Goal: Task Accomplishment & Management: Manage account settings

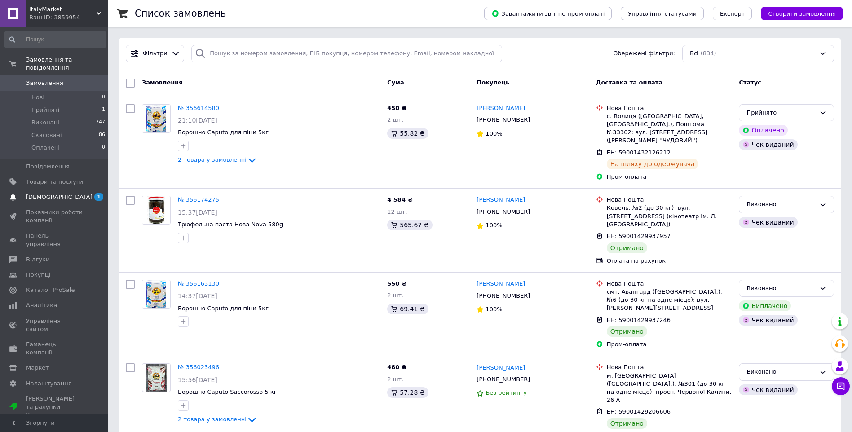
click at [44, 193] on span "[DEMOGRAPHIC_DATA]" at bounding box center [59, 197] width 66 height 8
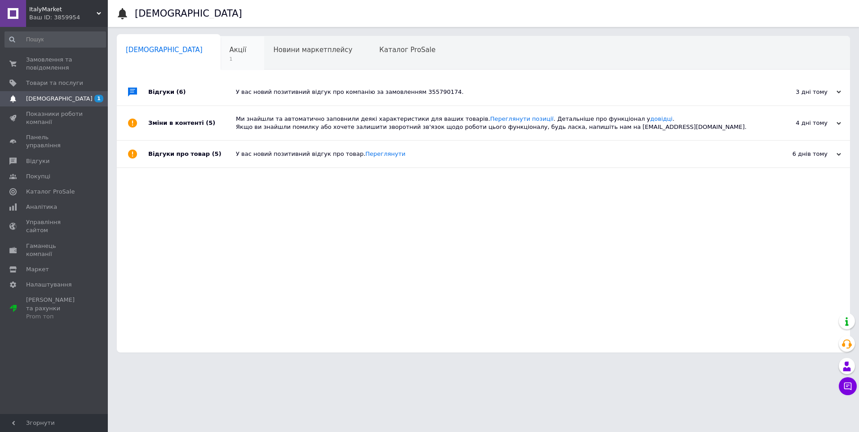
click at [221, 50] on div "Акції 1" at bounding box center [243, 53] width 44 height 34
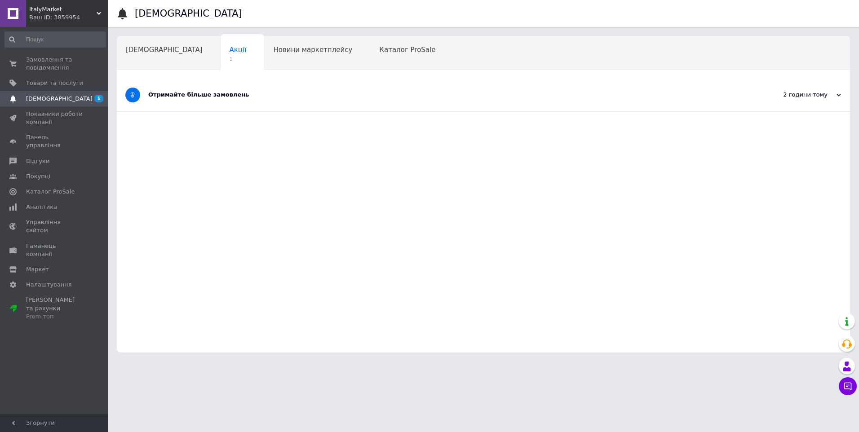
click at [507, 82] on div "Отримайте більше замовлень" at bounding box center [449, 95] width 603 height 33
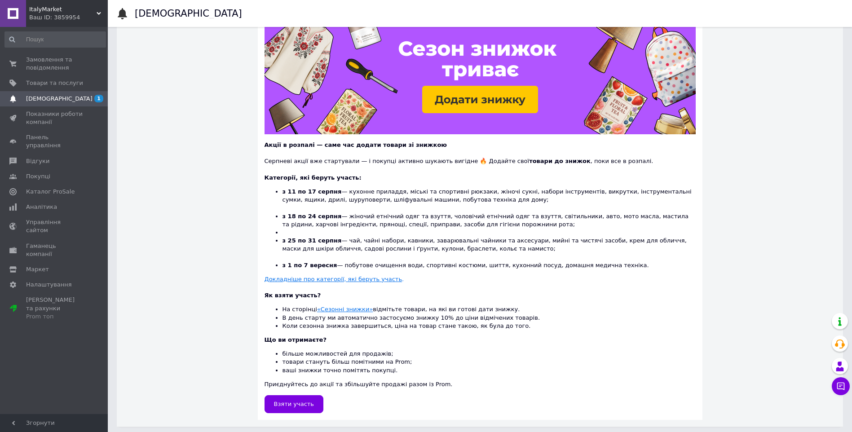
scroll to position [107, 0]
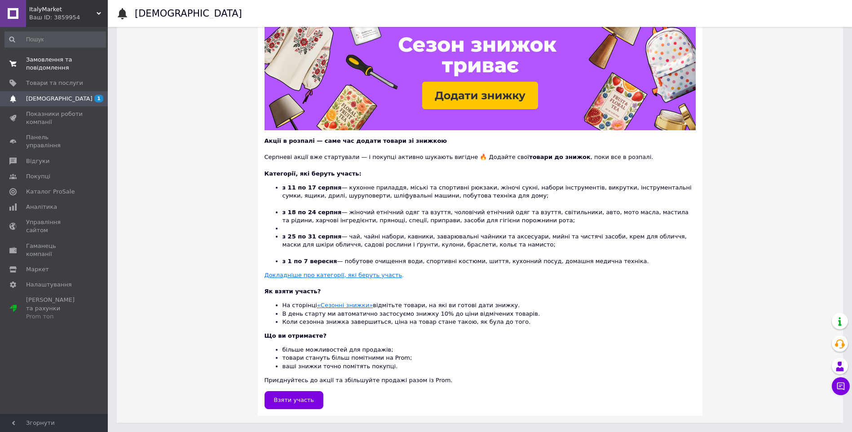
click at [58, 68] on span "Замовлення та повідомлення" at bounding box center [54, 64] width 57 height 16
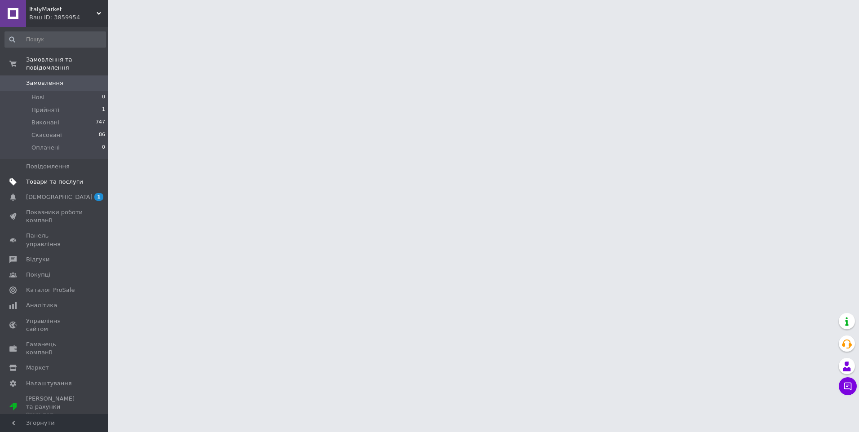
click at [94, 181] on link "Товари та послуги" at bounding box center [55, 181] width 111 height 15
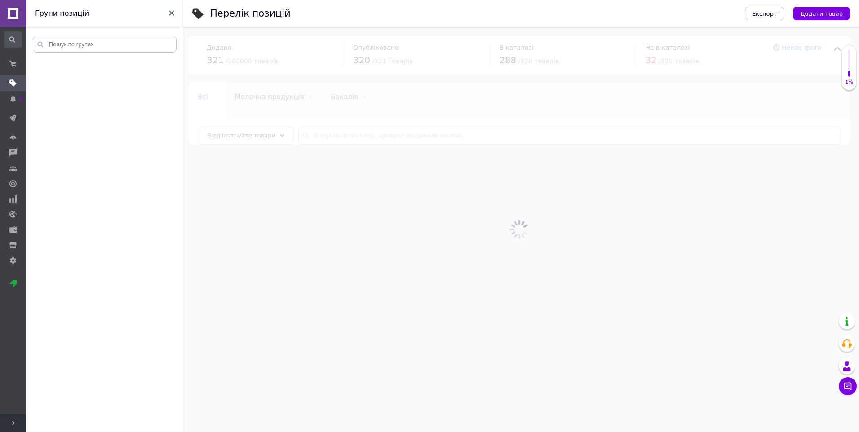
click at [64, 257] on span "Налаштування" at bounding box center [54, 261] width 46 height 8
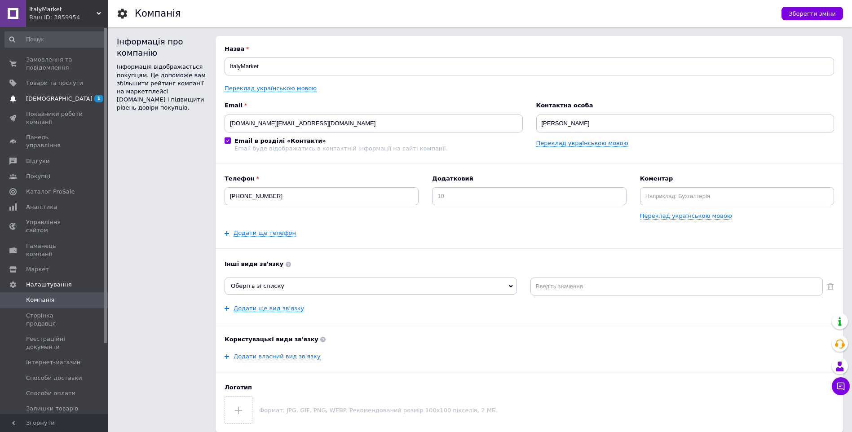
click at [51, 106] on link "[DEMOGRAPHIC_DATA] 1" at bounding box center [55, 98] width 111 height 15
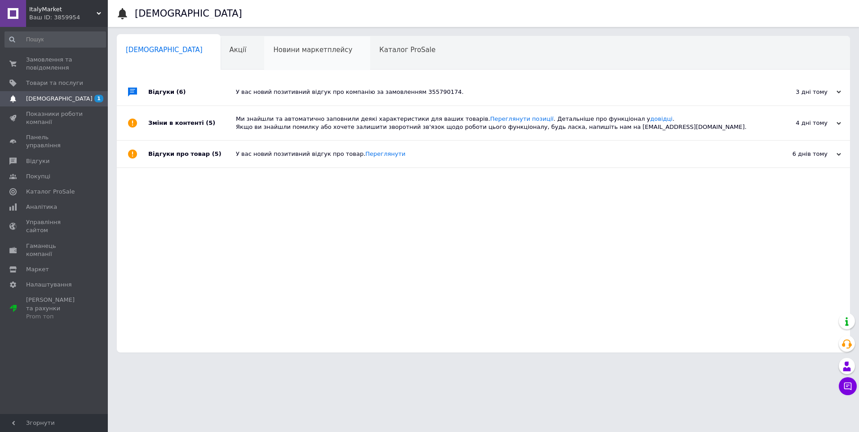
click at [272, 44] on div "Новини маркетплейсу 0" at bounding box center [317, 53] width 106 height 34
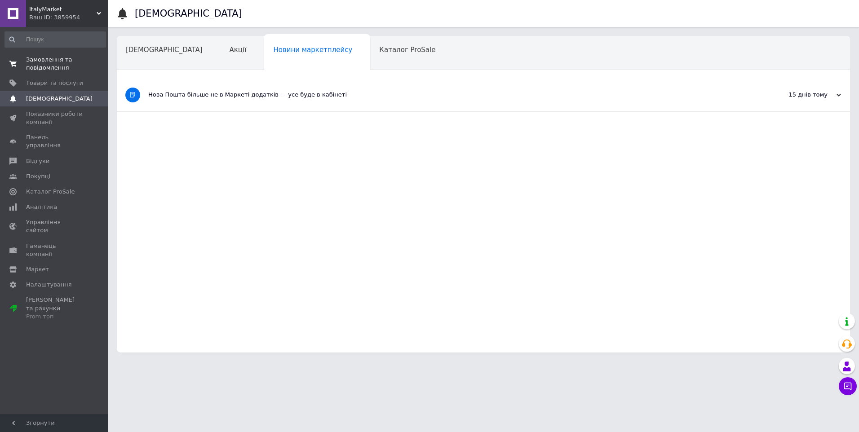
click at [59, 63] on span "Замовлення та повідомлення" at bounding box center [54, 64] width 57 height 16
